Goal: Task Accomplishment & Management: Complete application form

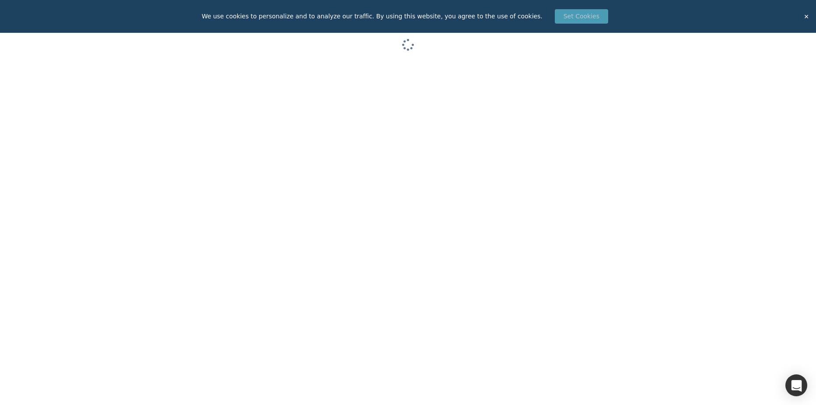
click at [577, 19] on button "Set Cookies" at bounding box center [581, 16] width 53 height 14
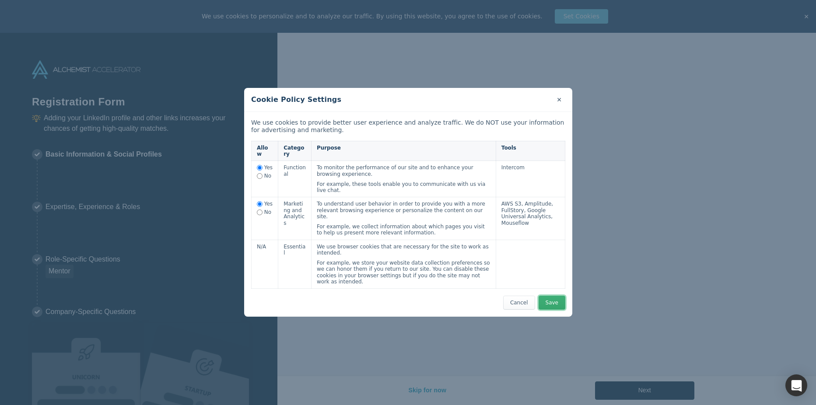
click at [553, 296] on button "Save" at bounding box center [551, 303] width 27 height 14
